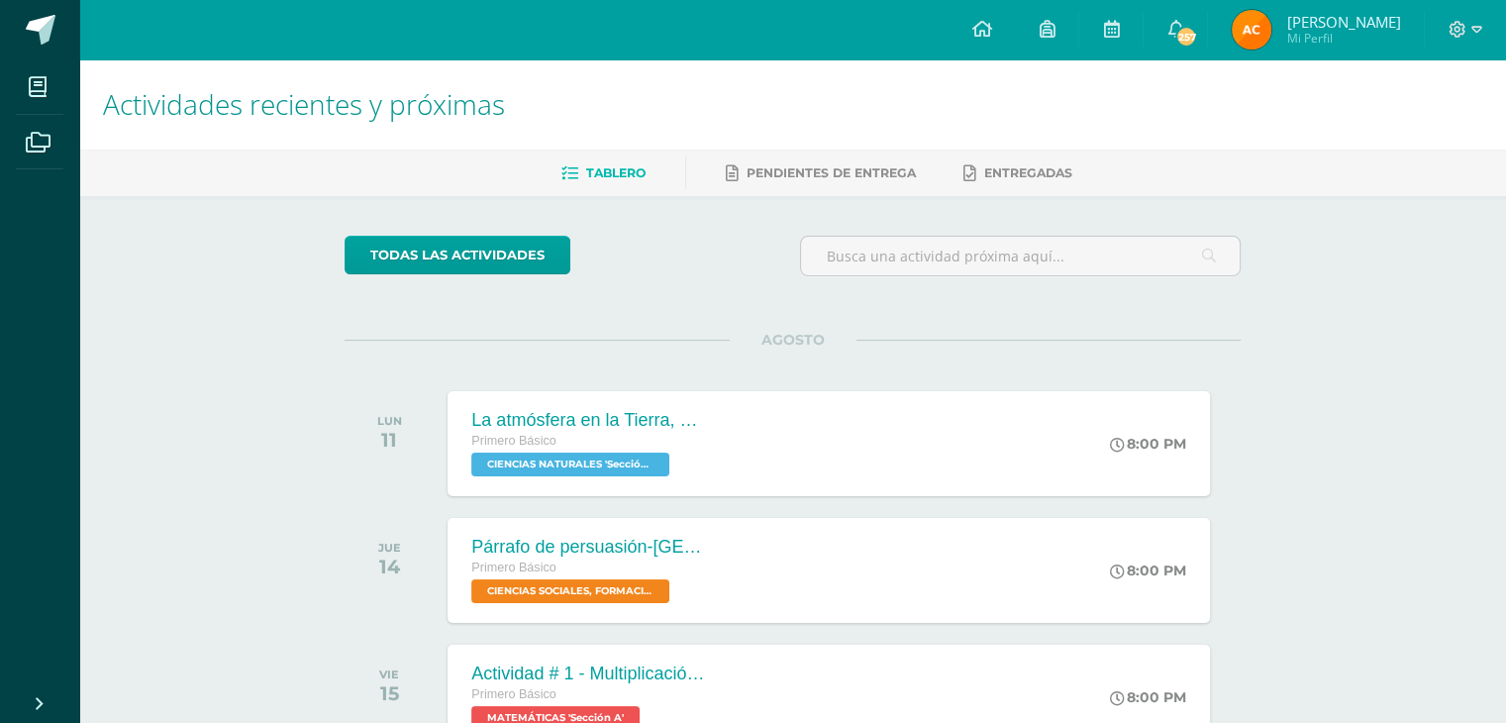
click at [1249, 27] on img at bounding box center [1251, 30] width 40 height 40
click at [1249, 26] on img at bounding box center [1251, 30] width 40 height 40
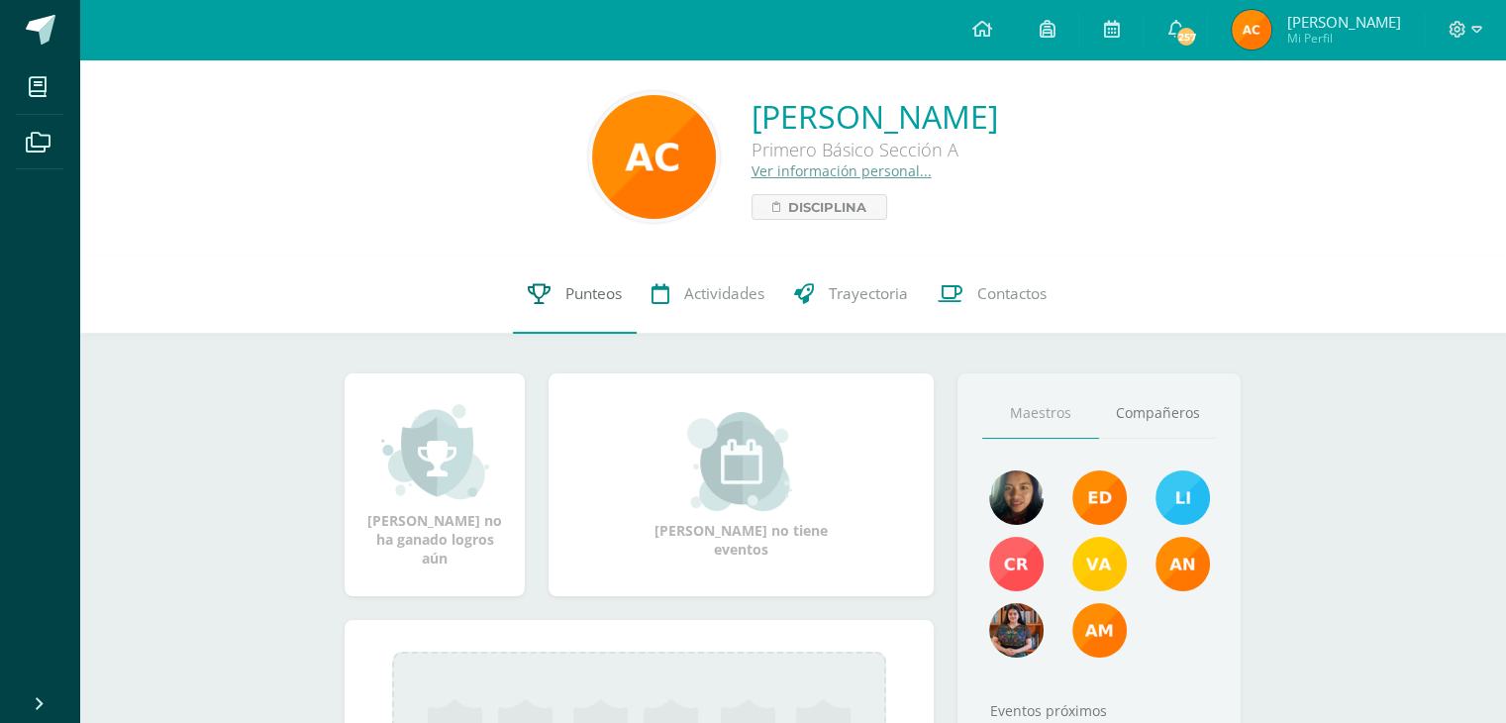
click at [570, 292] on span "Punteos" at bounding box center [593, 293] width 56 height 21
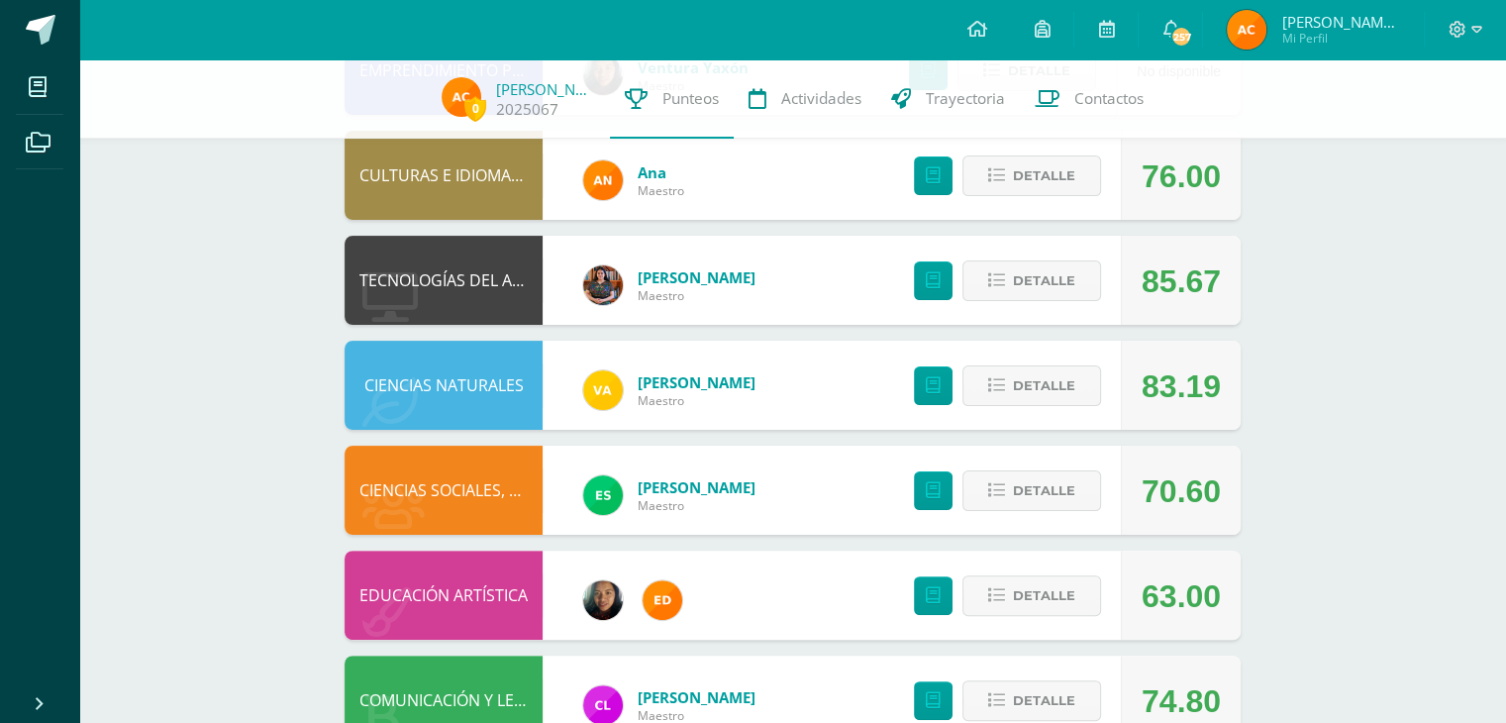
scroll to position [396, 0]
